Goal: Browse casually

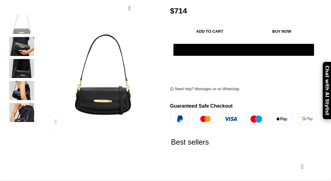
scroll to position [122, 0]
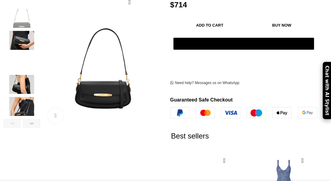
click at [30, 79] on img "4 / 7" at bounding box center [21, 84] width 37 height 19
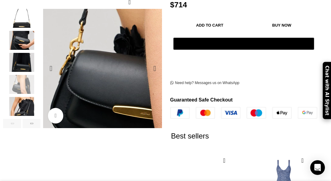
scroll to position [0, 72]
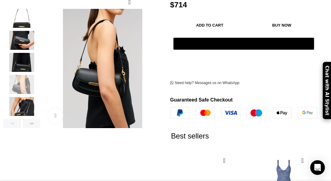
click at [28, 98] on img "5 / 7" at bounding box center [21, 106] width 37 height 19
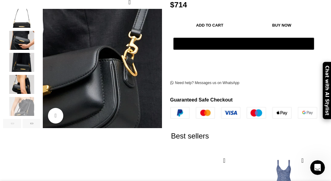
scroll to position [0, 143]
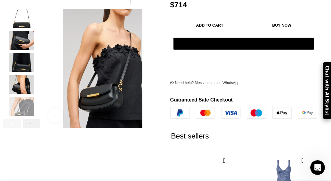
click at [31, 119] on div "Next slide" at bounding box center [32, 123] width 18 height 9
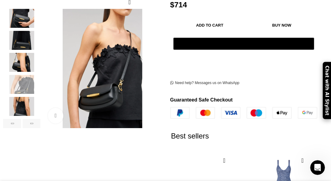
click at [21, 100] on img "6 / 7" at bounding box center [21, 106] width 37 height 19
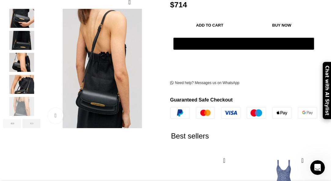
click at [32, 119] on div "Next slide" at bounding box center [32, 123] width 18 height 9
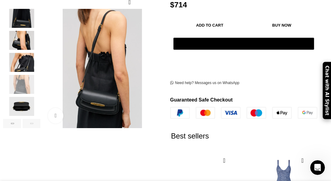
click at [32, 119] on div "Next slide" at bounding box center [32, 123] width 18 height 9
click at [22, 101] on img "7 / 7" at bounding box center [21, 106] width 37 height 19
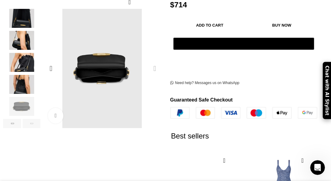
scroll to position [0, 215]
click at [35, 119] on div "Next slide" at bounding box center [32, 123] width 18 height 9
click at [13, 119] on div "Previous slide" at bounding box center [12, 123] width 18 height 9
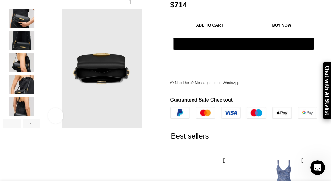
scroll to position [0, 286]
click at [29, 38] on img "3 / 7" at bounding box center [21, 40] width 37 height 19
